Goal: Entertainment & Leisure: Consume media (video, audio)

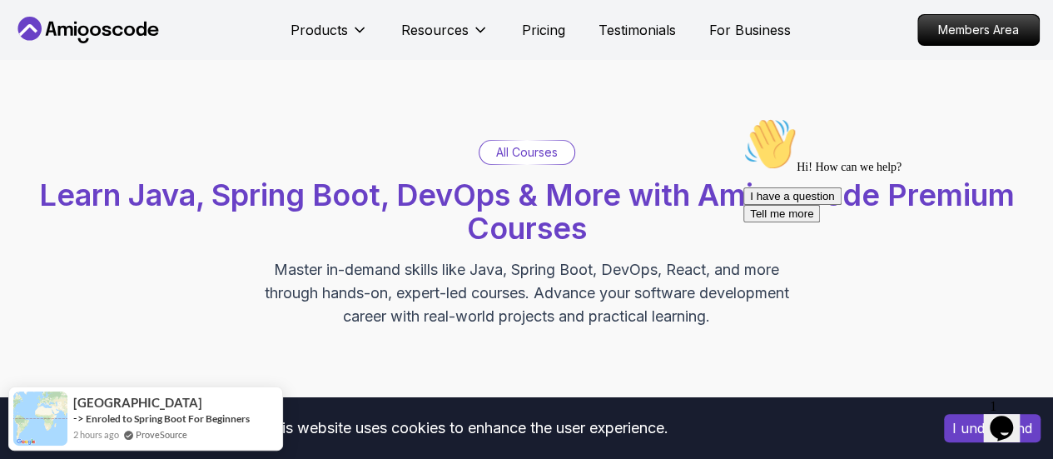
click at [523, 151] on p "All Courses" at bounding box center [527, 152] width 62 height 17
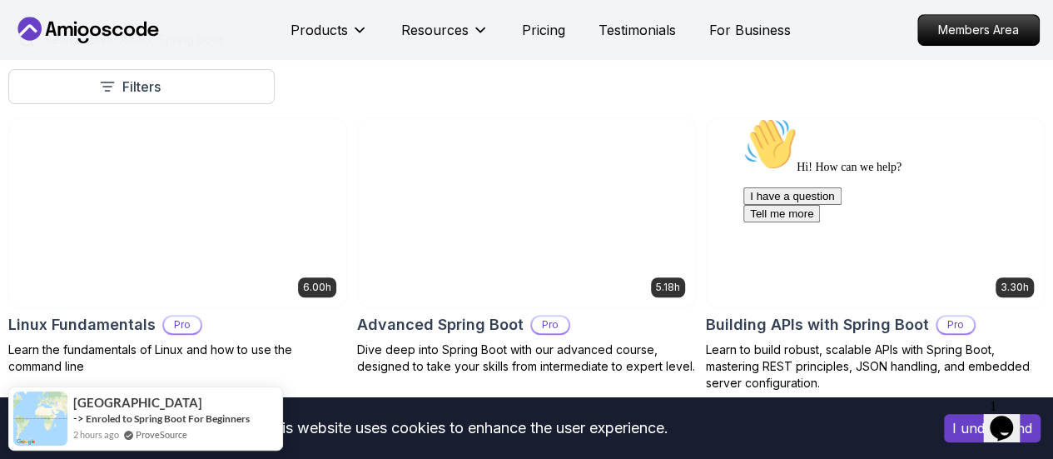
scroll to position [470, 0]
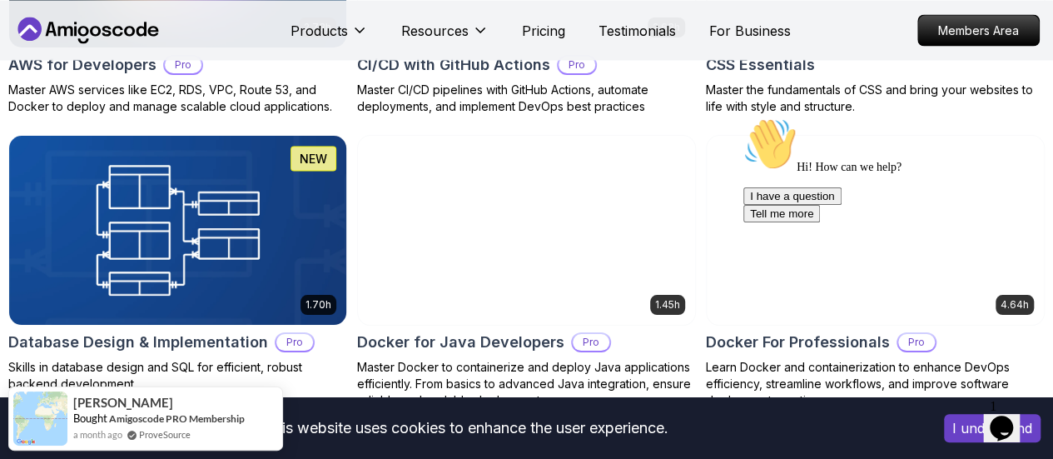
scroll to position [1559, 0]
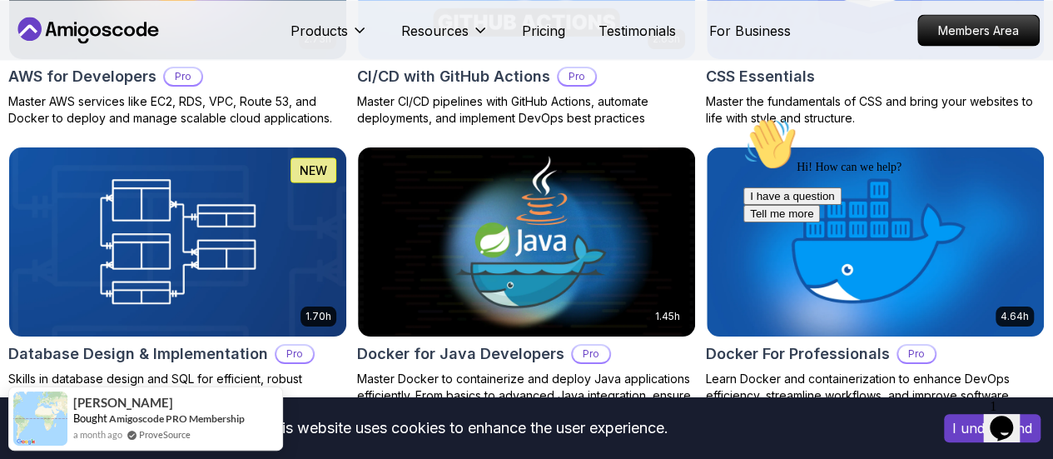
click at [0, 0] on button "Free" at bounding box center [0, 0] width 0 height 0
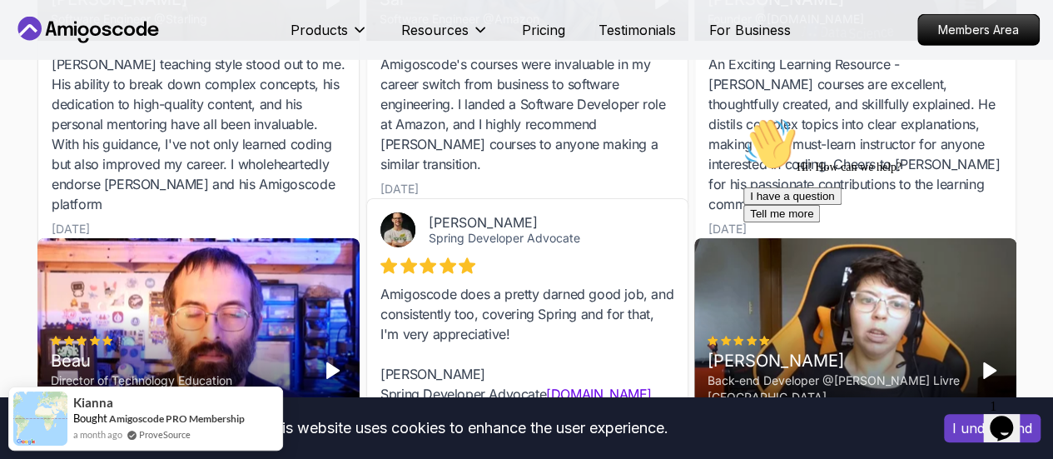
scroll to position [2673, 0]
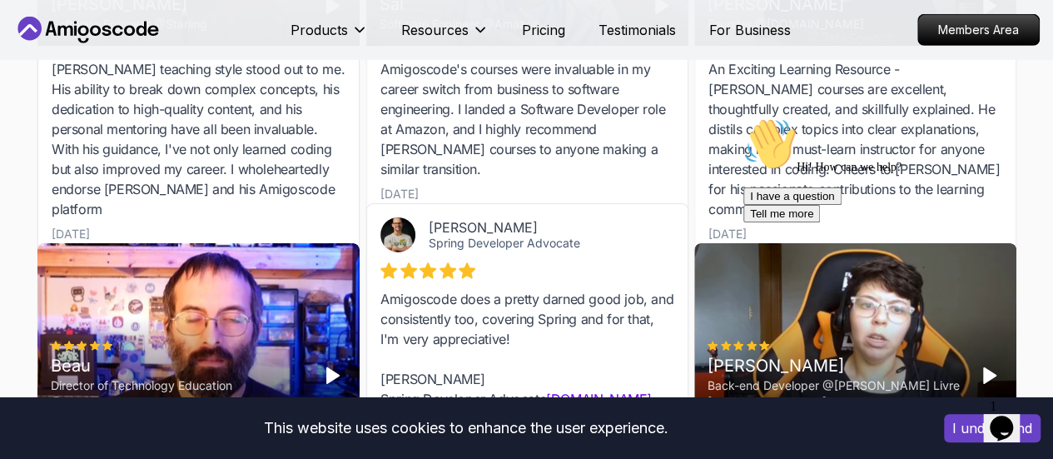
click at [330, 368] on polygon "Play" at bounding box center [332, 375] width 12 height 15
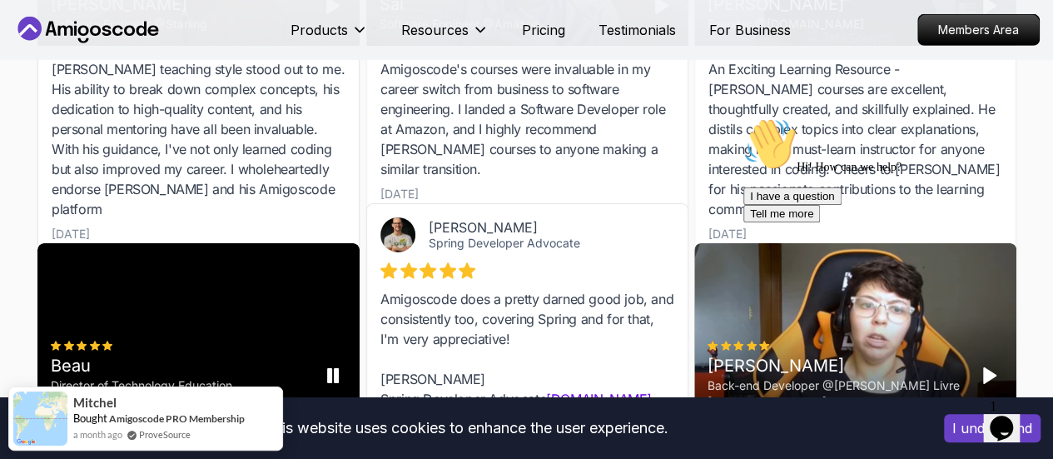
click at [335, 369] on rect "Pause" at bounding box center [335, 375] width 3 height 13
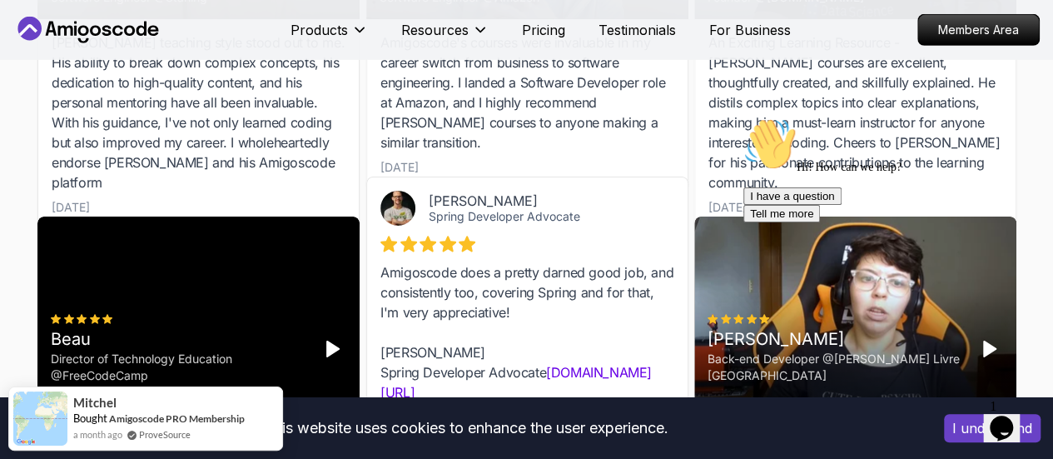
scroll to position [2689, 0]
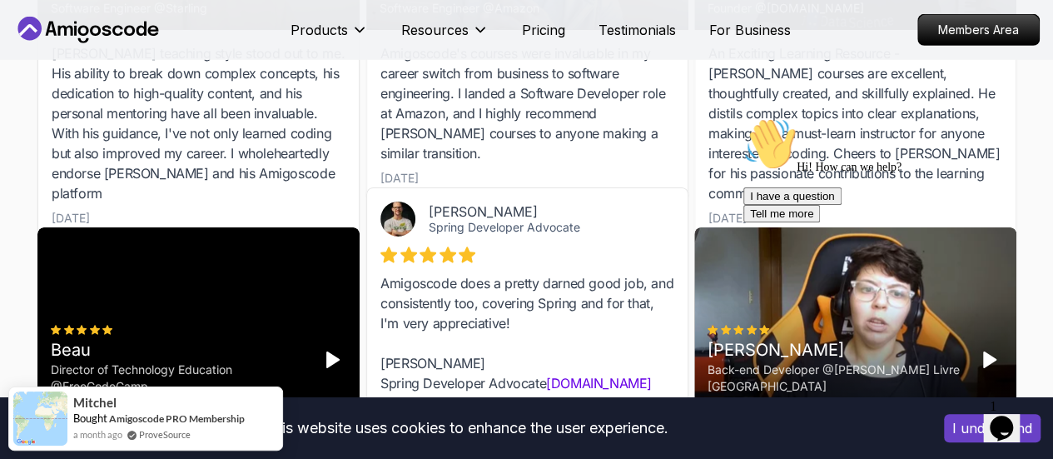
click at [324, 350] on icon "Play" at bounding box center [332, 360] width 20 height 20
click at [327, 353] on rect "Pause" at bounding box center [328, 359] width 3 height 13
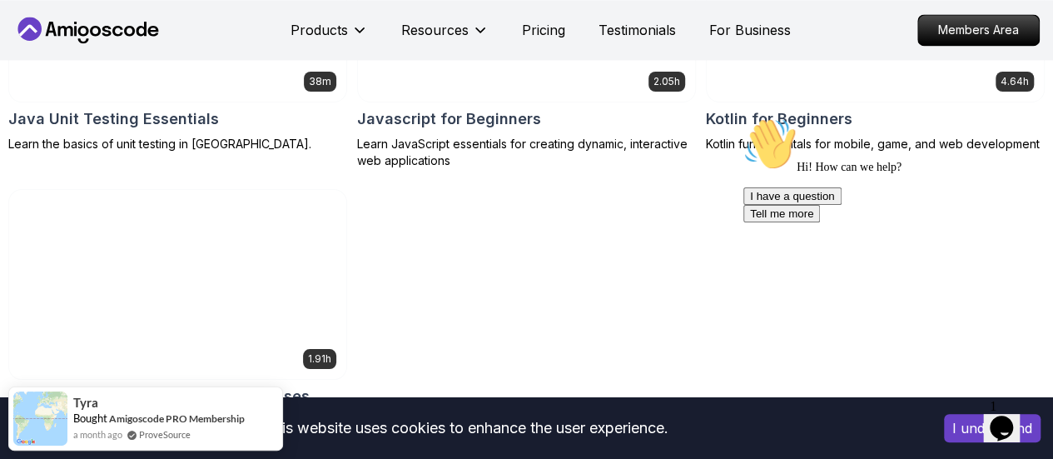
scroll to position [1164, 0]
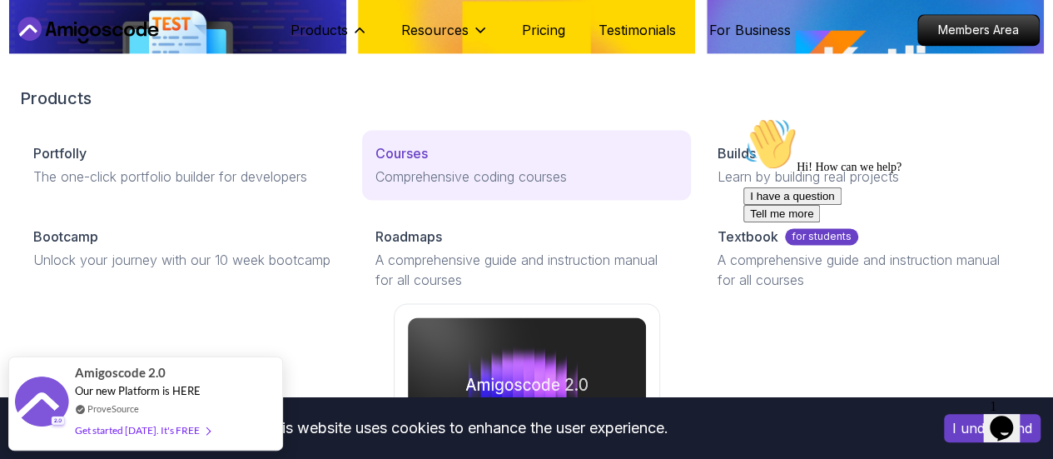
click at [375, 163] on p "Courses" at bounding box center [401, 153] width 52 height 20
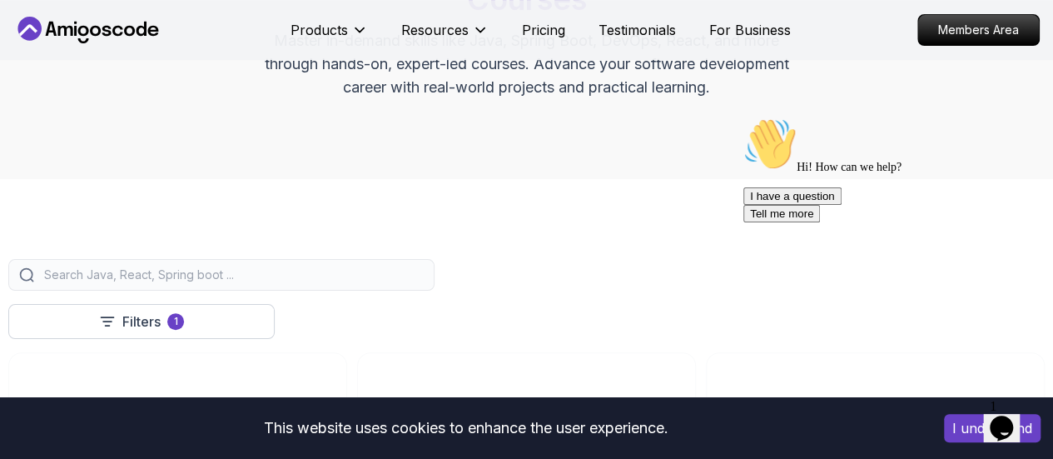
scroll to position [232, 0]
